Goal: Transaction & Acquisition: Purchase product/service

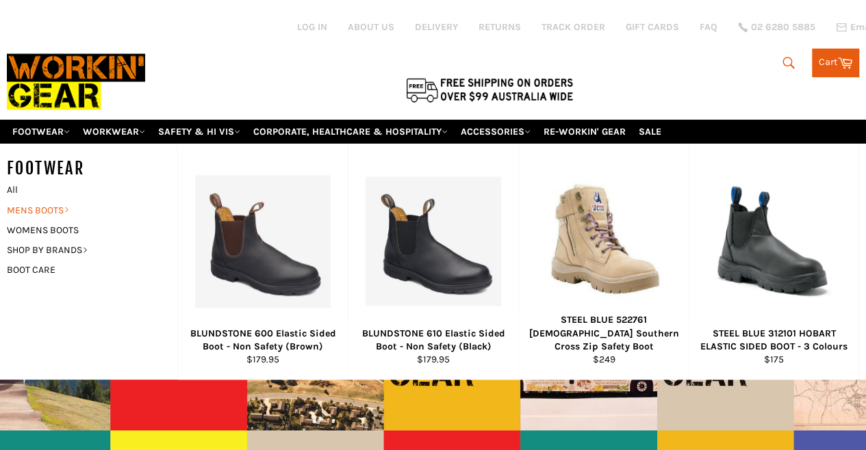
drag, startPoint x: 0, startPoint y: 0, endPoint x: 38, endPoint y: 194, distance: 198.1
click at [38, 201] on link "MENS BOOTS" at bounding box center [82, 211] width 164 height 20
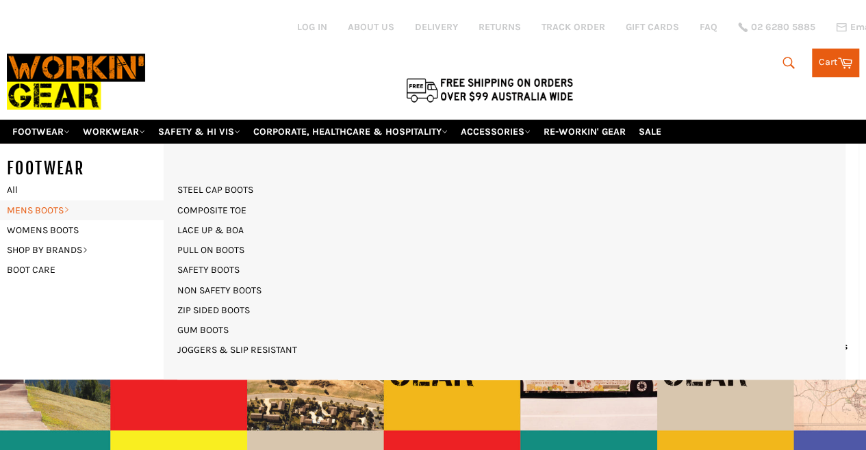
click at [49, 201] on link "MENS BOOTS" at bounding box center [82, 211] width 164 height 20
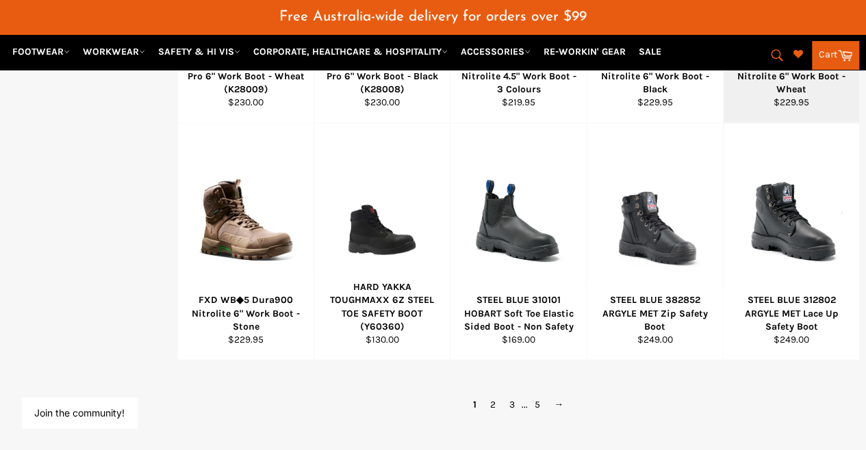
scroll to position [1060, 0]
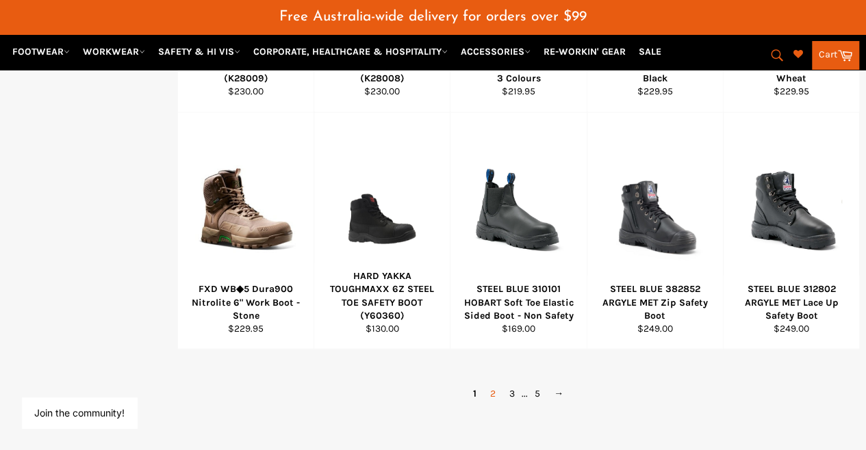
click at [490, 383] on link "2" at bounding box center [492, 393] width 19 height 20
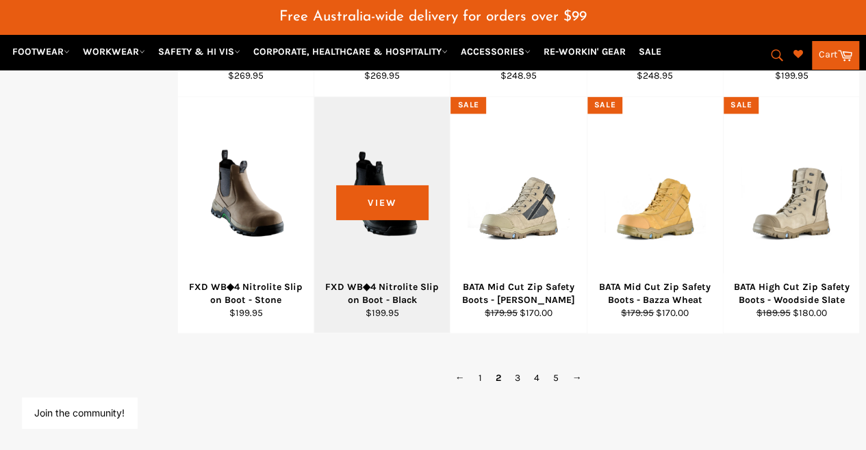
scroll to position [1097, 0]
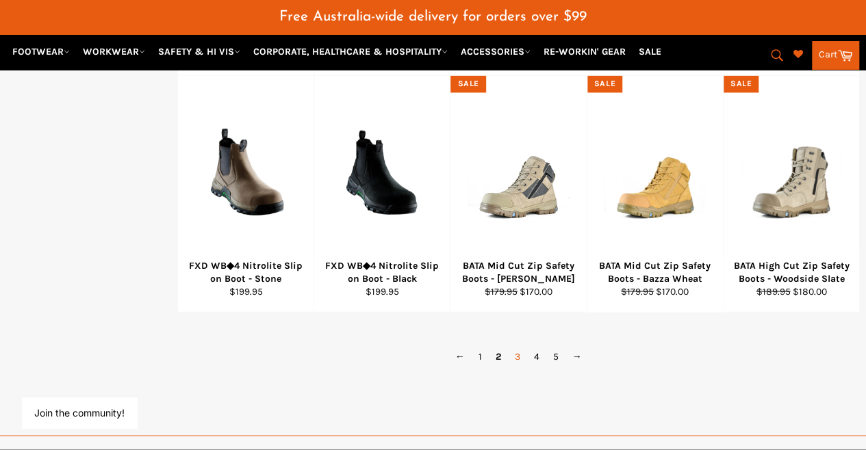
click at [519, 346] on link "3" at bounding box center [517, 356] width 19 height 20
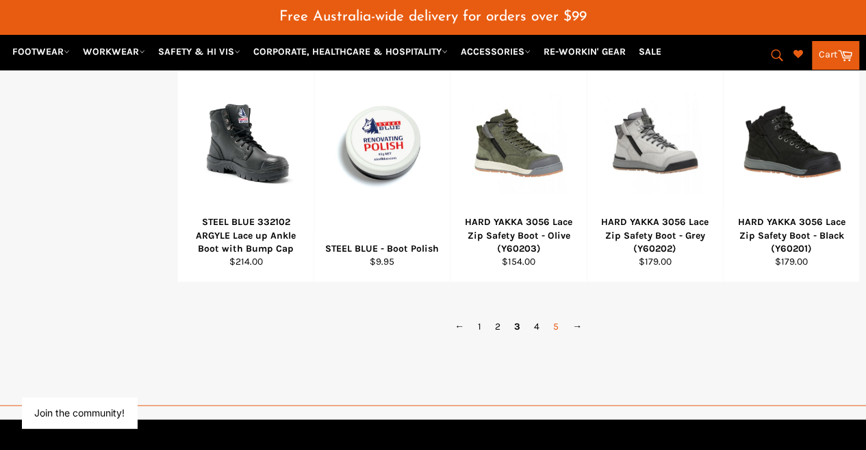
scroll to position [1097, 0]
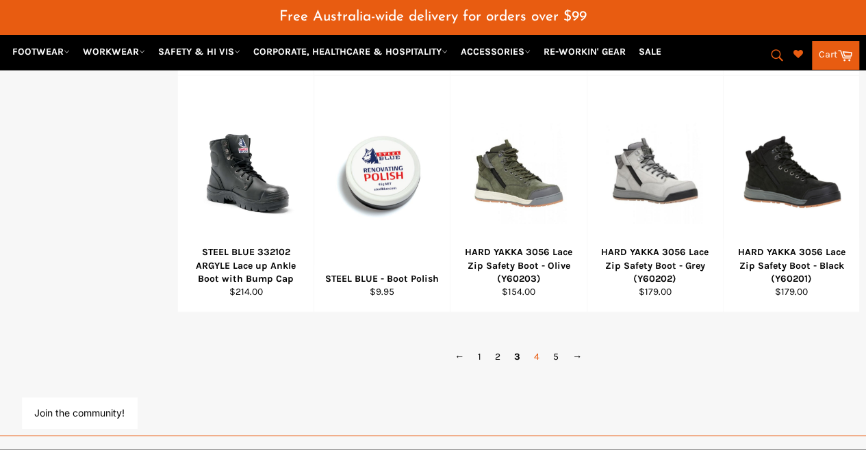
click at [538, 346] on link "4" at bounding box center [536, 356] width 19 height 20
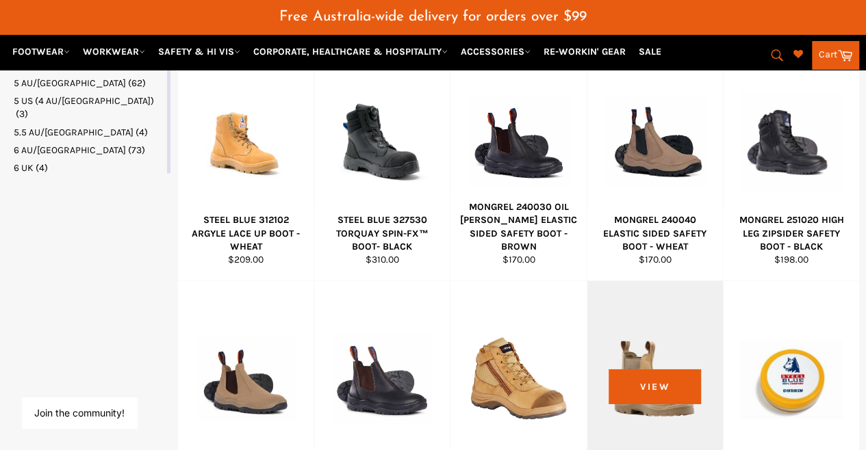
scroll to position [1028, 0]
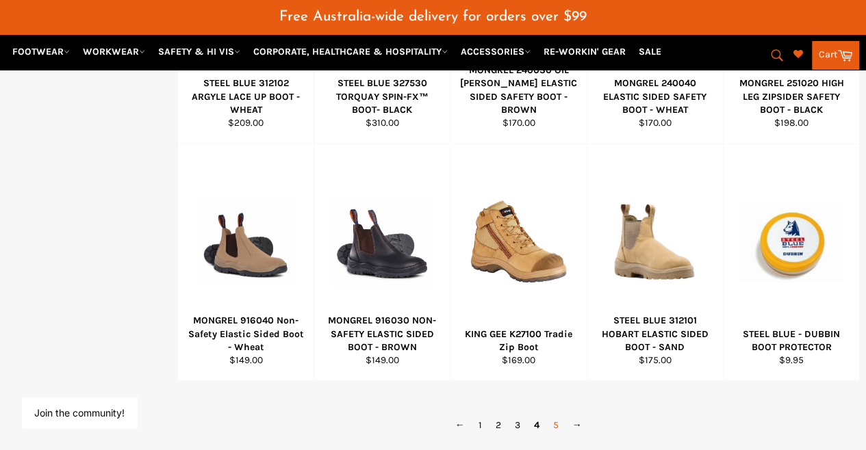
click at [556, 415] on link "5" at bounding box center [555, 425] width 19 height 20
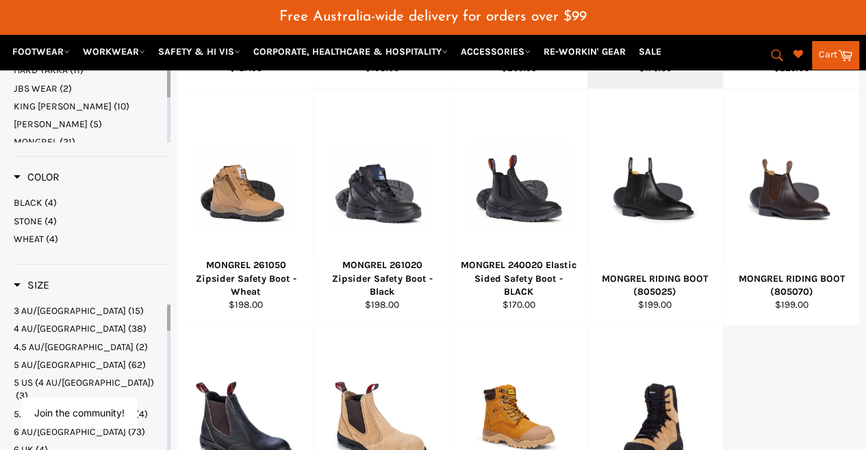
scroll to position [686, 0]
